Goal: Task Accomplishment & Management: Use online tool/utility

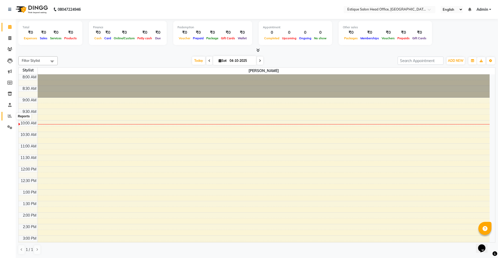
click at [11, 116] on icon at bounding box center [10, 116] width 4 height 4
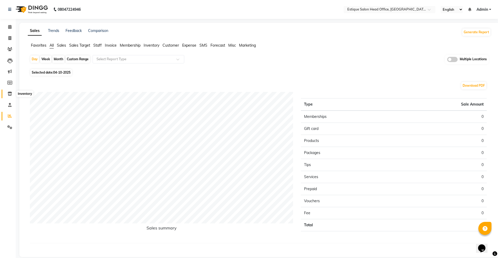
click at [9, 94] on icon at bounding box center [10, 94] width 4 height 4
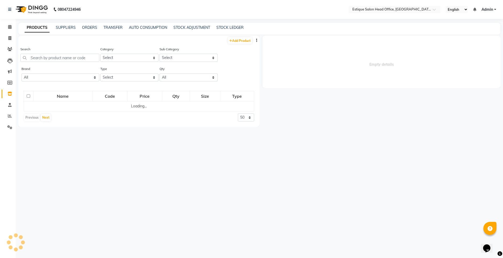
select select
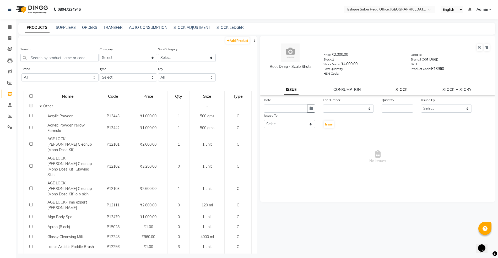
click at [402, 90] on link "STOCK" at bounding box center [402, 89] width 12 height 5
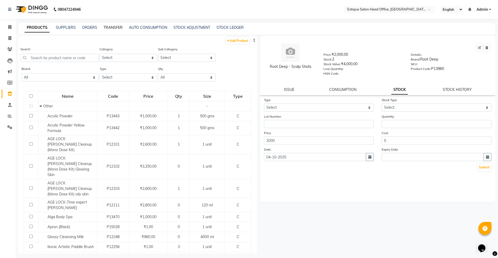
click at [107, 26] on link "TRANSFER" at bounding box center [113, 27] width 19 height 5
select select "sender"
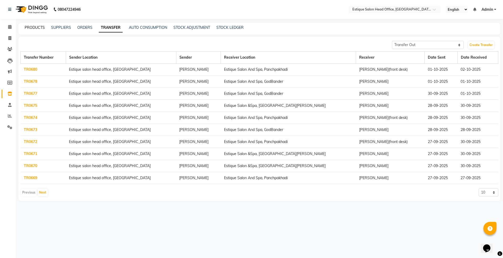
click at [33, 29] on link "PRODUCTS" at bounding box center [35, 27] width 20 height 5
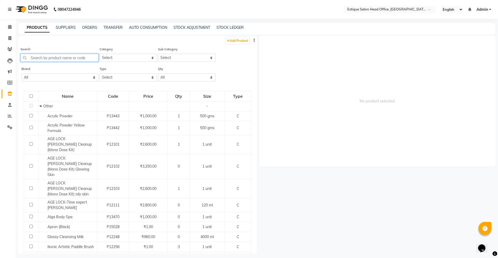
click at [41, 58] on input "text" at bounding box center [59, 58] width 78 height 8
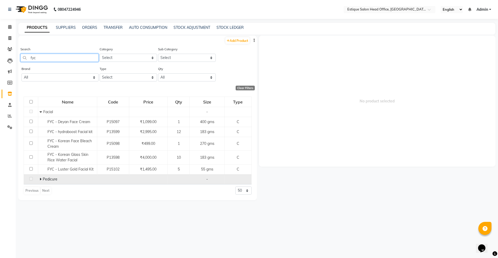
type input "fyc"
click at [40, 180] on icon at bounding box center [41, 179] width 2 height 4
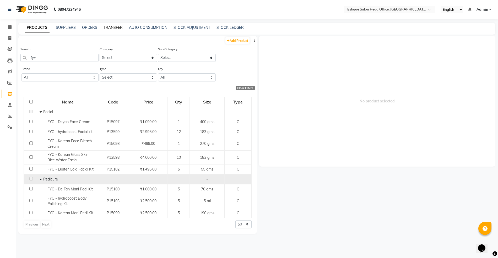
click at [108, 25] on link "TRANSFER" at bounding box center [113, 27] width 19 height 5
select select "sender"
